Goal: Transaction & Acquisition: Subscribe to service/newsletter

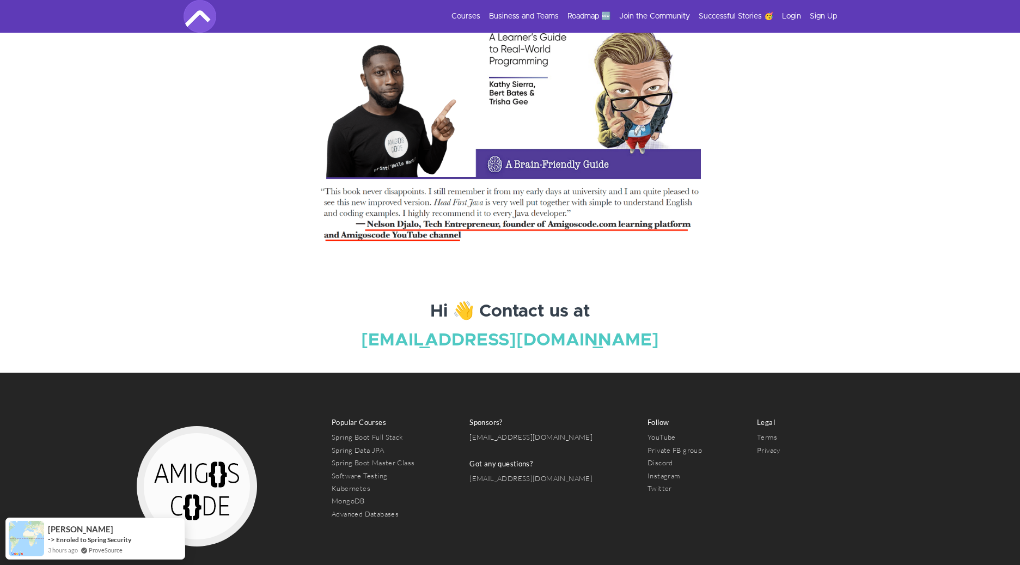
scroll to position [3482, 0]
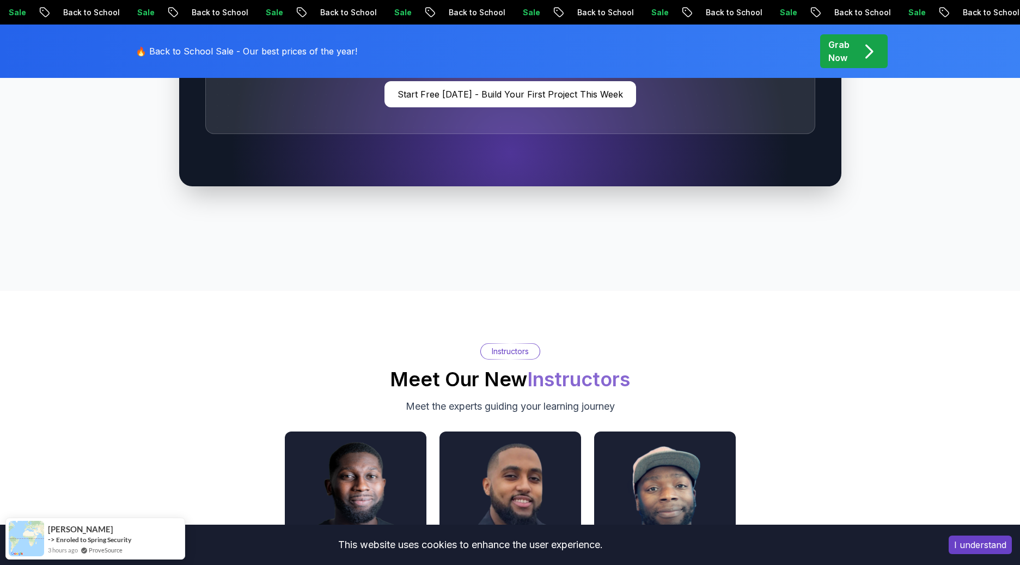
scroll to position [3441, 0]
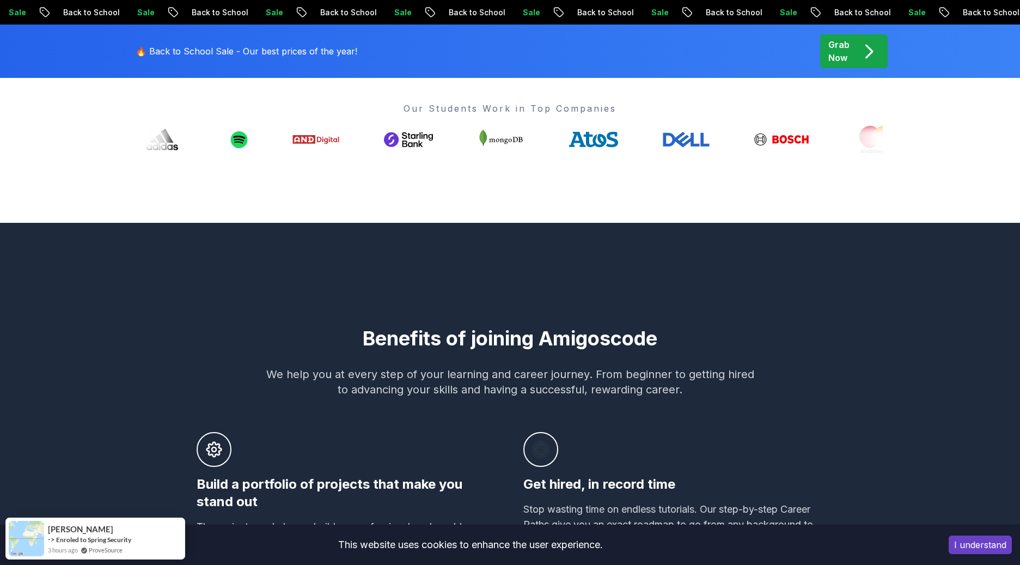
scroll to position [0, 0]
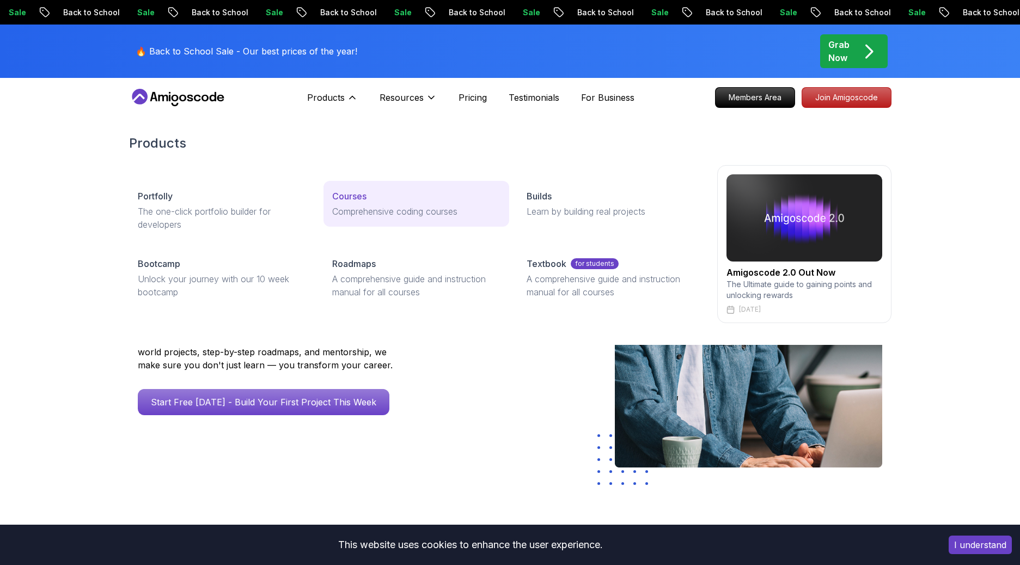
click at [370, 208] on p "Comprehensive coding courses" at bounding box center [416, 211] width 168 height 13
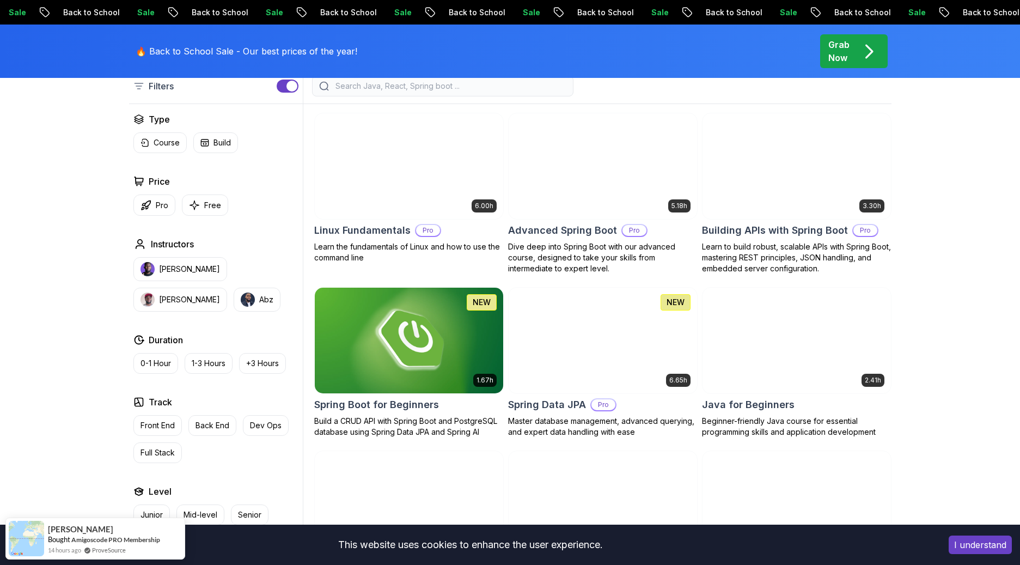
scroll to position [443, 0]
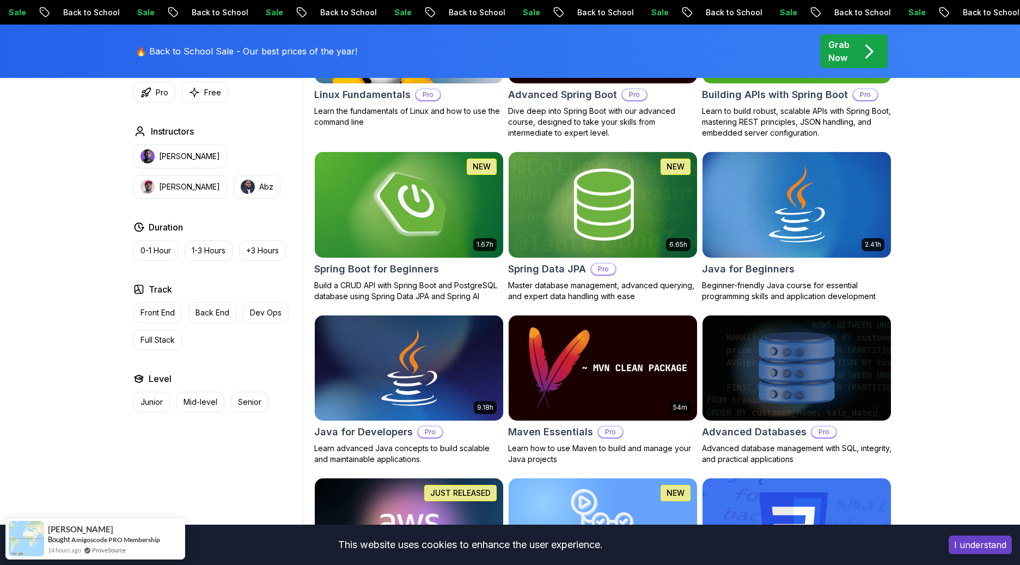
click at [453, 218] on img at bounding box center [409, 204] width 198 height 111
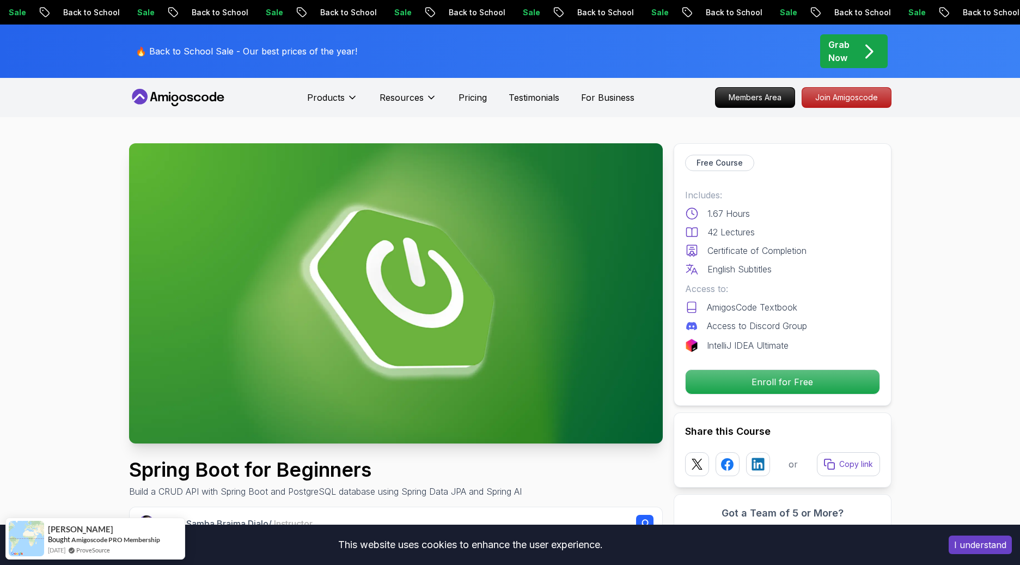
click at [837, 52] on p "Grab Now" at bounding box center [838, 51] width 21 height 26
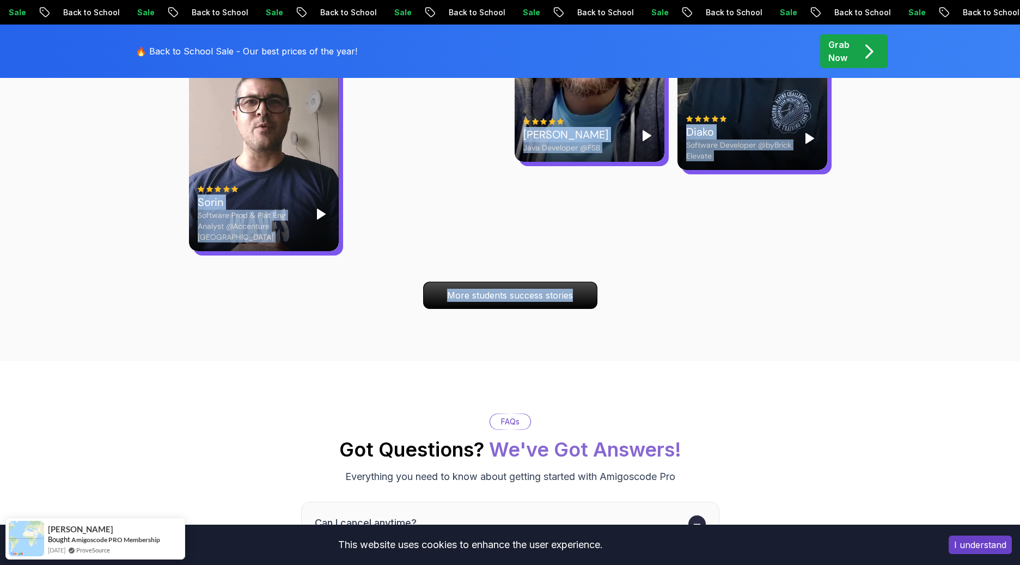
scroll to position [3617, 0]
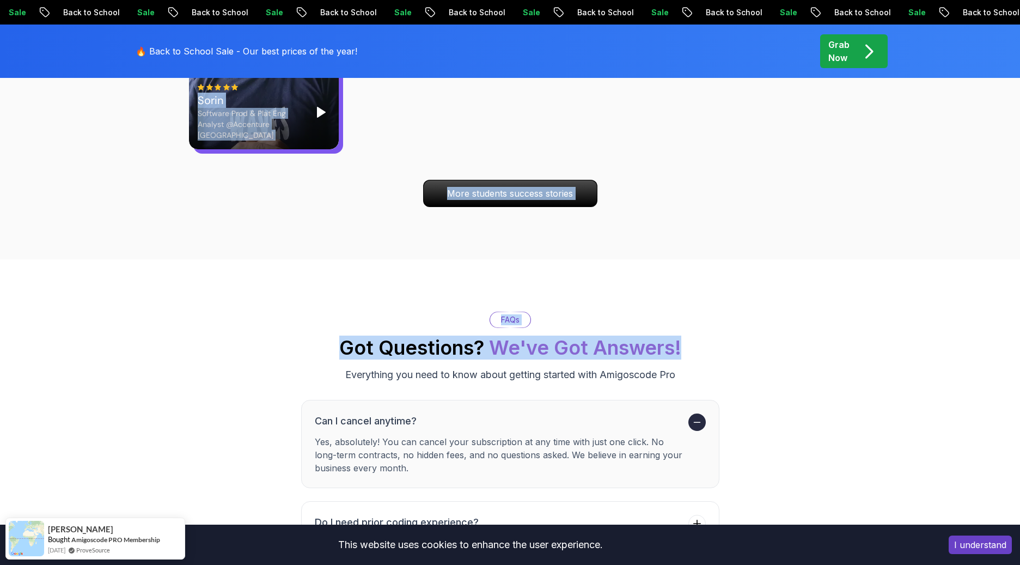
drag, startPoint x: 334, startPoint y: 194, endPoint x: 737, endPoint y: 330, distance: 425.1
click at [747, 330] on div "FAQs Got Questions? We've Got Answers! Everything you need to know about gettin…" at bounding box center [510, 347] width 763 height 71
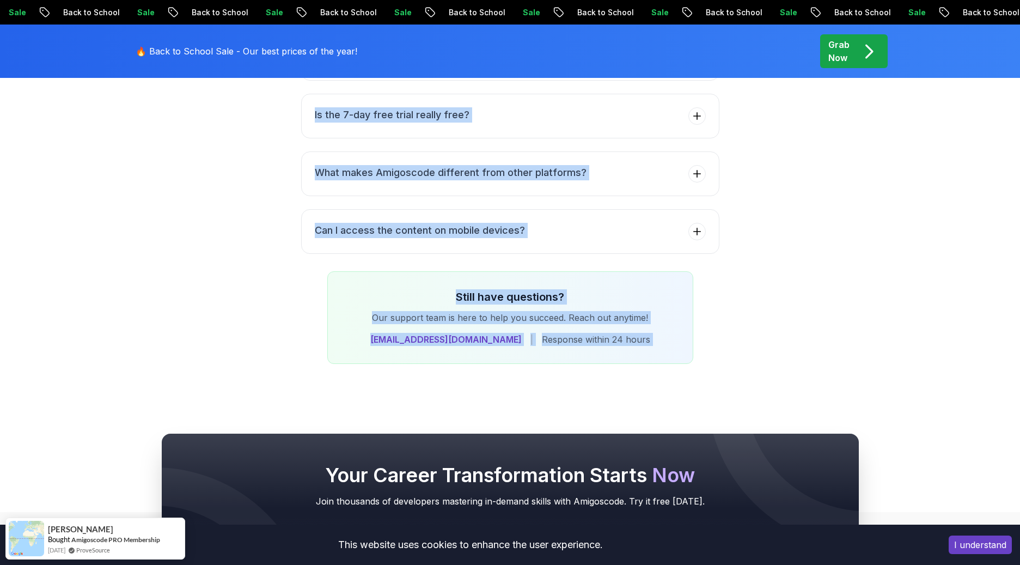
scroll to position [4611, 0]
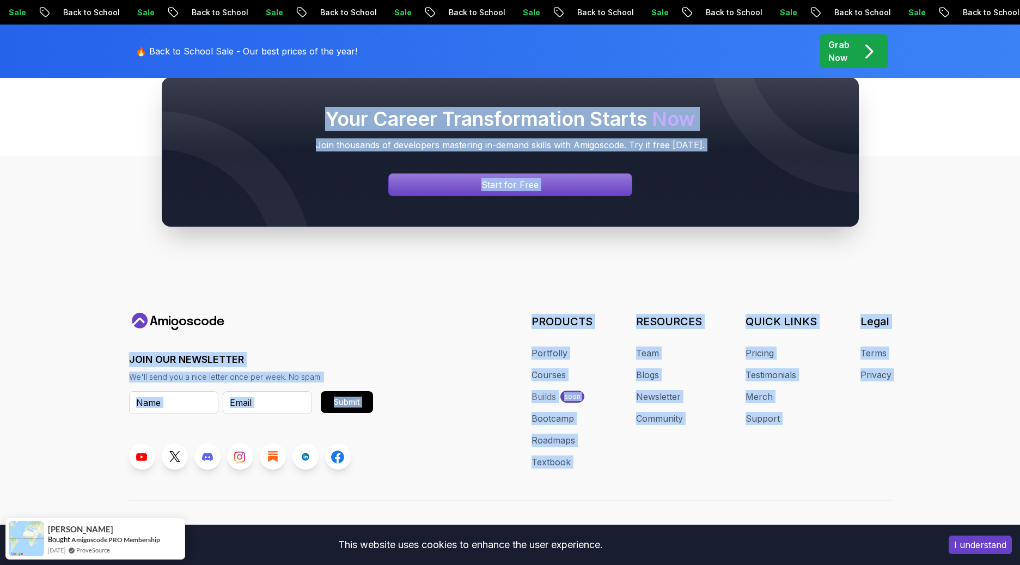
drag, startPoint x: 414, startPoint y: 155, endPoint x: 664, endPoint y: 511, distance: 435.2
click at [664, 531] on div "Assalamualaikum 👋 © 2025 Amigoscode. All rights reserved. hello@amigoscode.com …" at bounding box center [510, 539] width 763 height 16
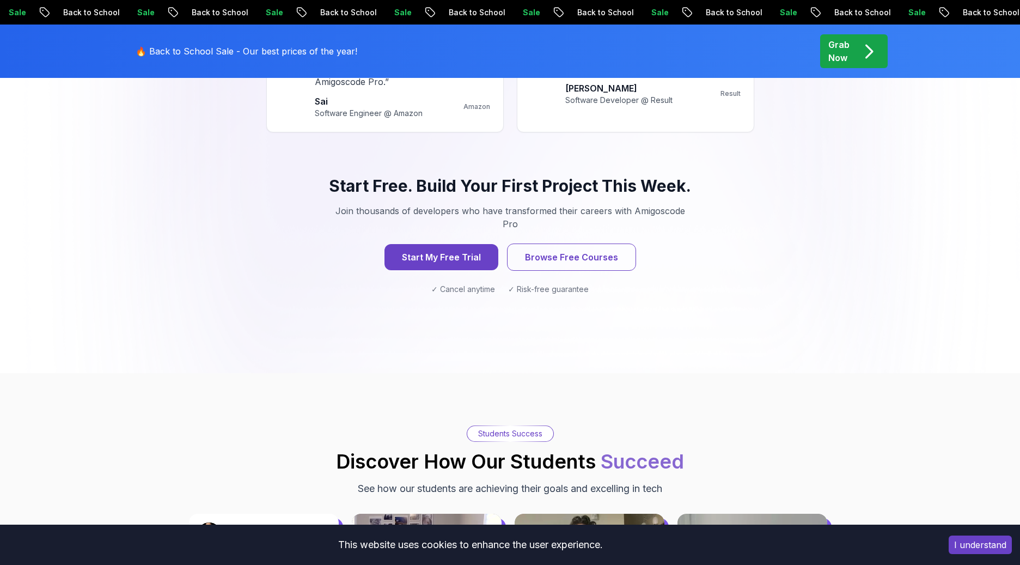
scroll to position [1241, 0]
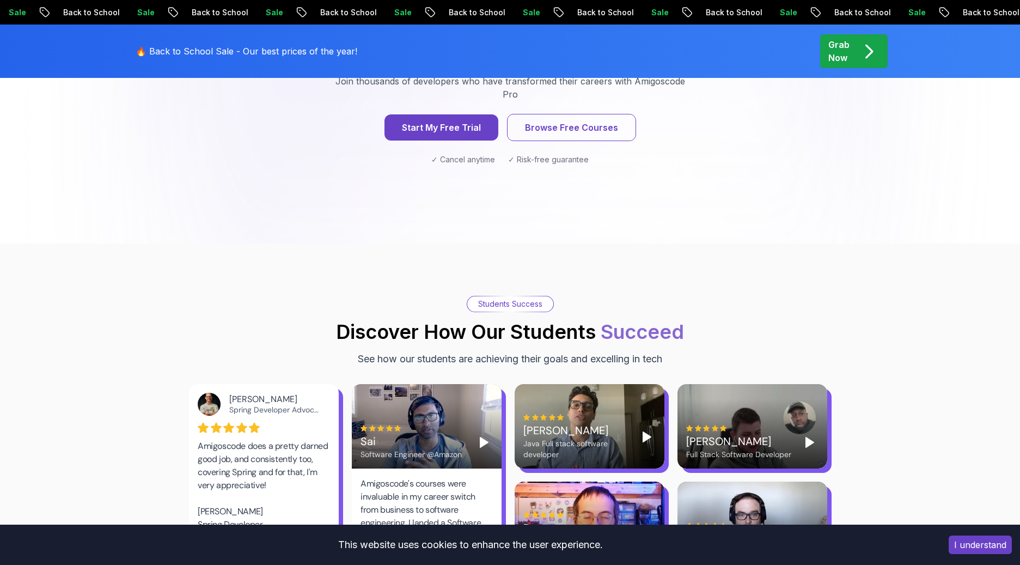
drag, startPoint x: 464, startPoint y: 261, endPoint x: 595, endPoint y: 327, distance: 146.6
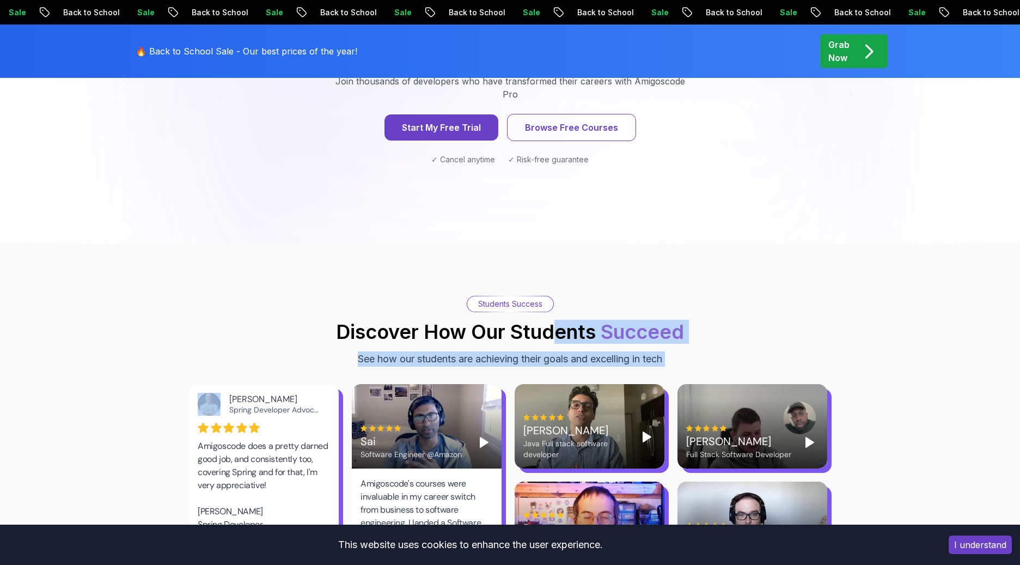
drag, startPoint x: 595, startPoint y: 327, endPoint x: 889, endPoint y: 472, distance: 327.4
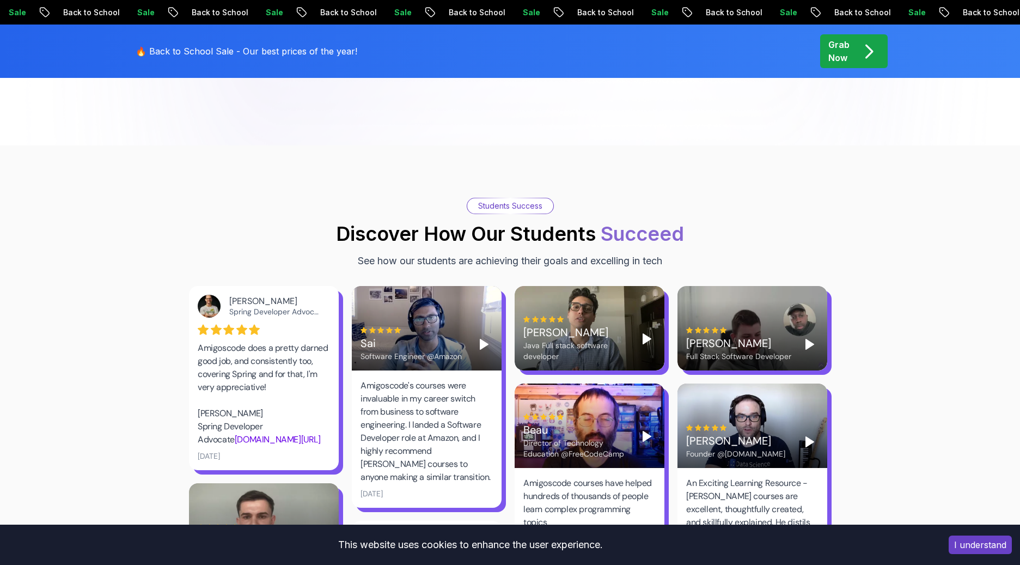
scroll to position [1448, 0]
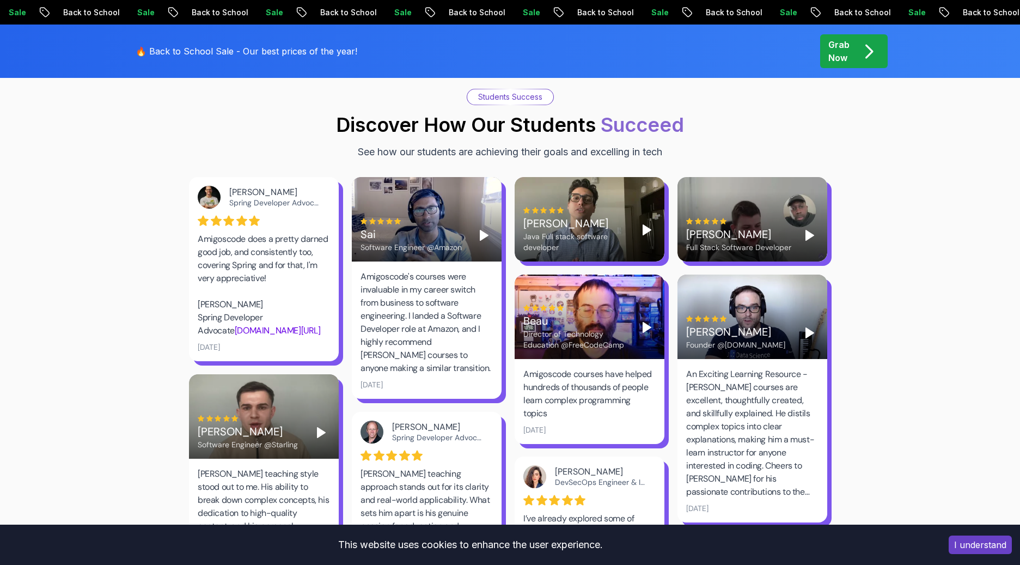
click at [480, 230] on polygon "Play" at bounding box center [484, 235] width 8 height 10
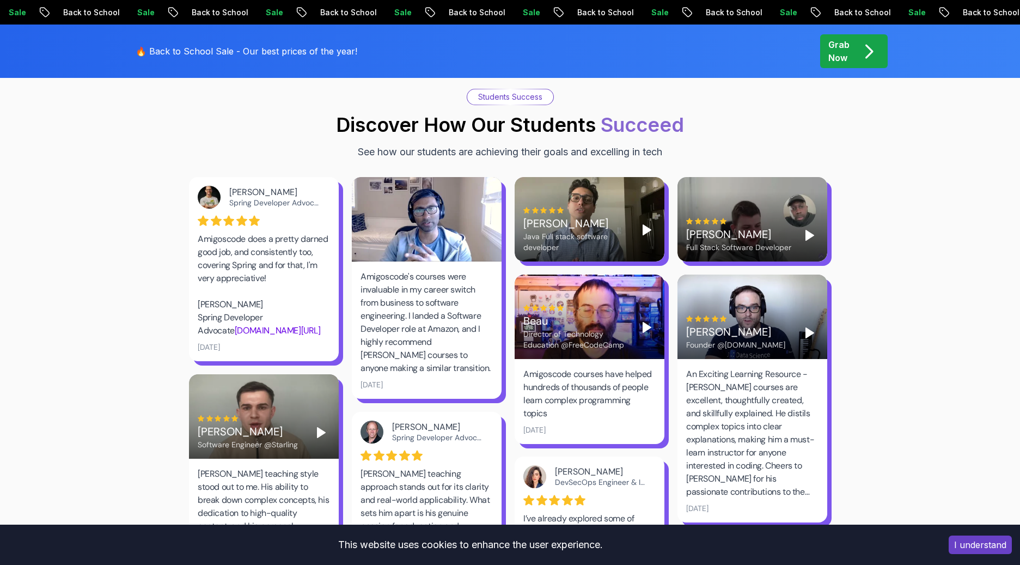
click at [480, 210] on div at bounding box center [427, 219] width 150 height 84
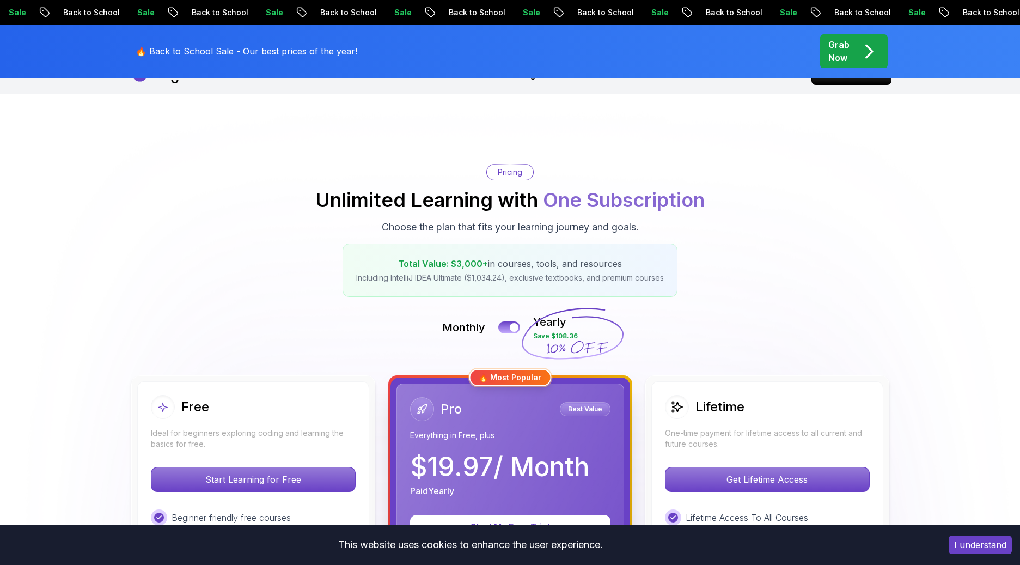
scroll to position [0, 0]
